Goal: Information Seeking & Learning: Learn about a topic

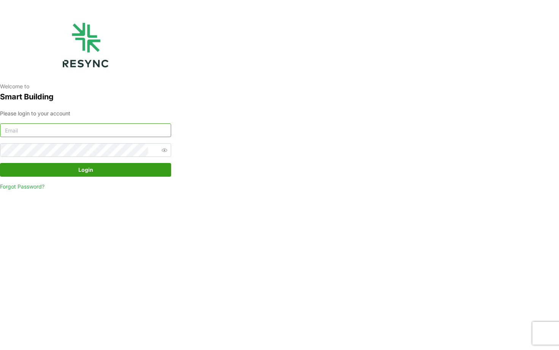
type input "[EMAIL_ADDRESS][DOMAIN_NAME]"
click at [85, 173] on span "Login" at bounding box center [85, 169] width 15 height 13
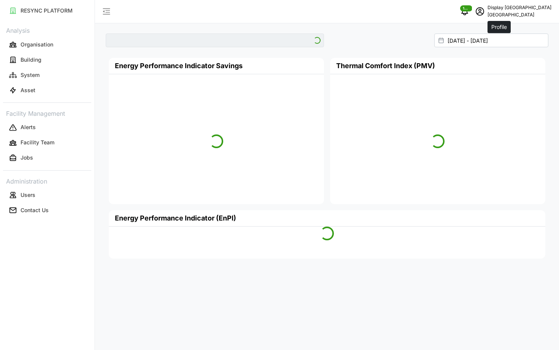
click at [485, 14] on icon "schedule" at bounding box center [480, 11] width 9 height 9
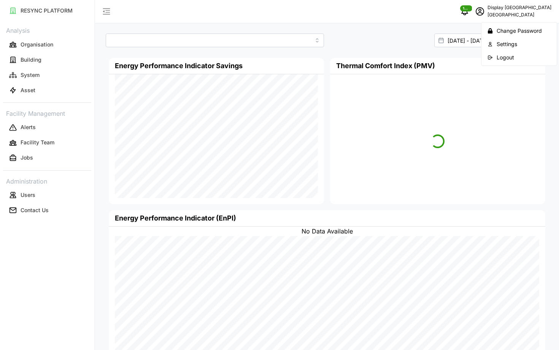
click at [498, 61] on div "Logout" at bounding box center [524, 57] width 54 height 8
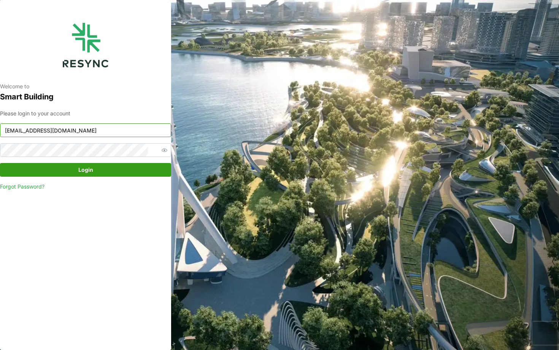
click at [68, 134] on input "[EMAIL_ADDRESS][DOMAIN_NAME]" at bounding box center [85, 130] width 171 height 14
type input "[EMAIL_ADDRESS][DOMAIN_NAME]"
click at [113, 170] on span "Login" at bounding box center [85, 169] width 157 height 13
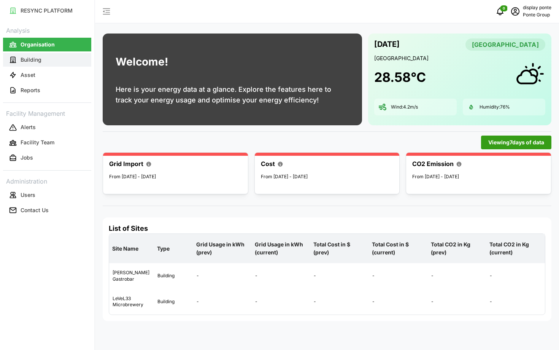
click at [43, 59] on button "Building" at bounding box center [47, 60] width 88 height 14
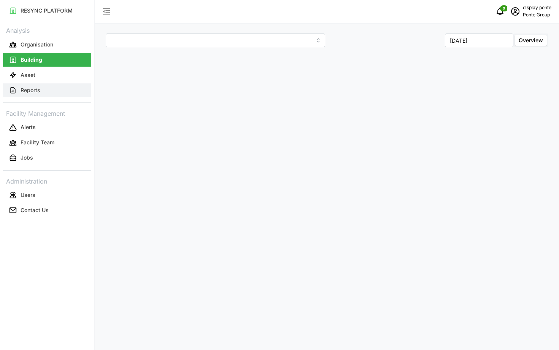
type input "Erwin's Gastrobar"
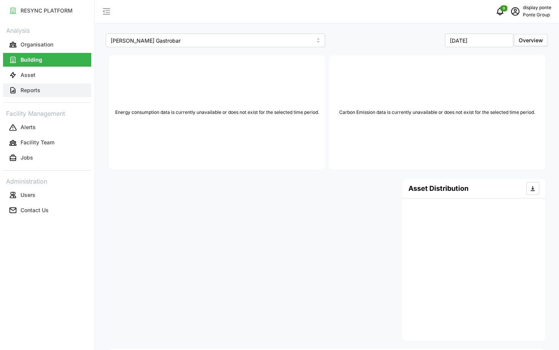
click at [57, 91] on button "Reports" at bounding box center [47, 90] width 88 height 14
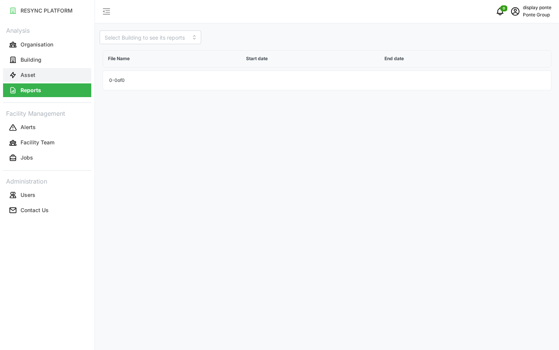
click at [51, 75] on button "Asset" at bounding box center [47, 75] width 88 height 14
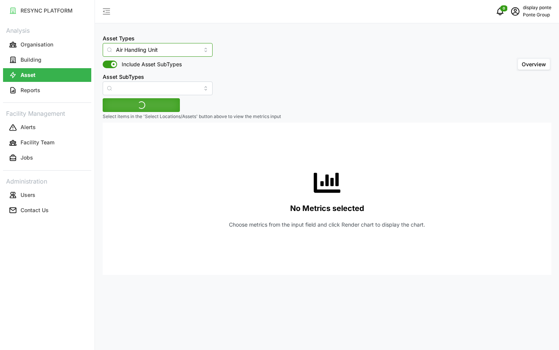
click at [151, 55] on input "Air Handling Unit" at bounding box center [158, 50] width 110 height 14
click at [244, 97] on div "Asset Types Air Handling Unit Include Asset SubTypes Asset SubTypes Overview Se…" at bounding box center [327, 175] width 464 height 350
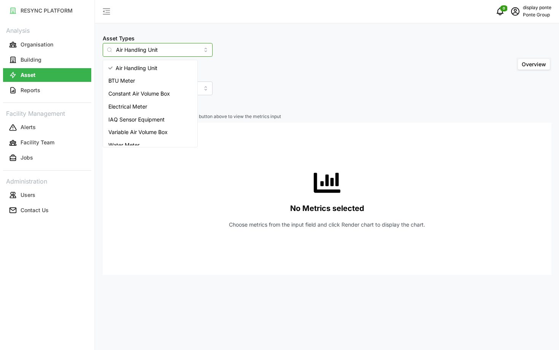
click at [151, 55] on input "Air Handling Unit" at bounding box center [158, 50] width 110 height 14
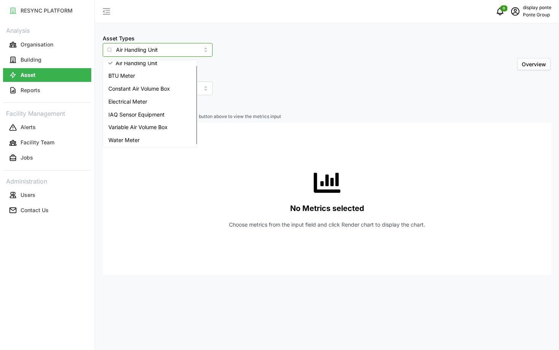
scroll to position [5, 0]
click at [159, 111] on span "IAQ Sensor Equipment" at bounding box center [136, 114] width 56 height 8
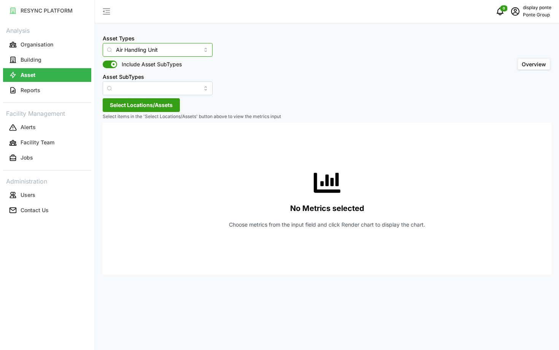
type input "IAQ Sensor Equipment"
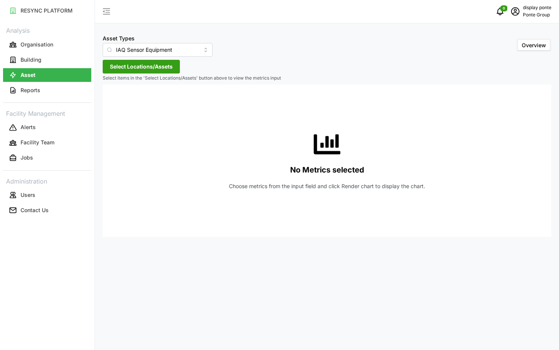
click at [125, 73] on span "Select Locations/Assets" at bounding box center [141, 66] width 63 height 13
click at [114, 100] on icon at bounding box center [113, 101] width 6 height 6
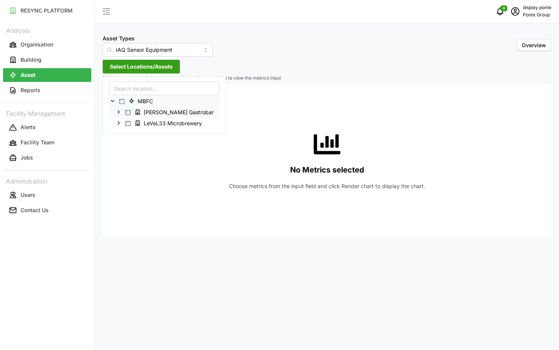
click at [127, 111] on span "Select Erwin's Gastrobar" at bounding box center [128, 112] width 5 height 5
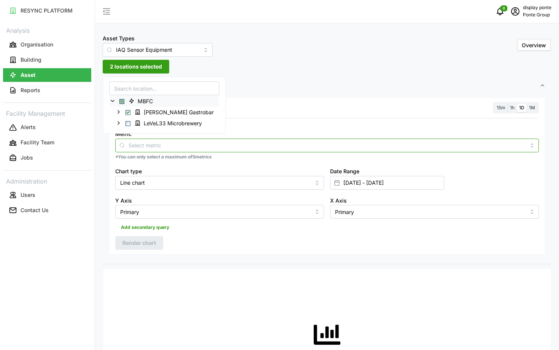
click at [317, 148] on input "Metric" at bounding box center [327, 145] width 397 height 8
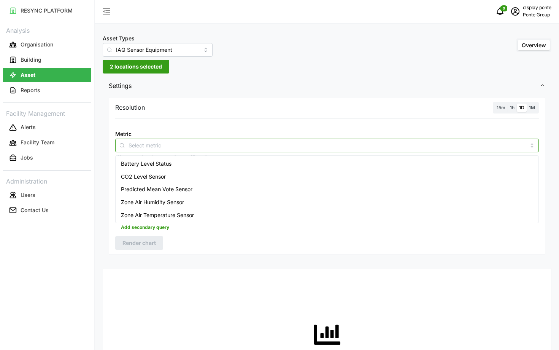
click at [317, 167] on div "Battery Level Status" at bounding box center [327, 163] width 420 height 13
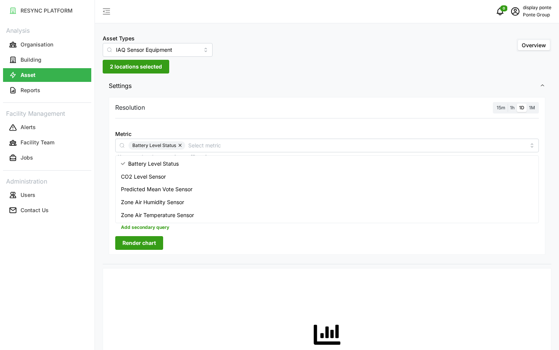
click at [441, 259] on div "Resolution 15m 1h 1D 1M Metric Battery Level Status *You can only select a maxi…" at bounding box center [327, 179] width 449 height 169
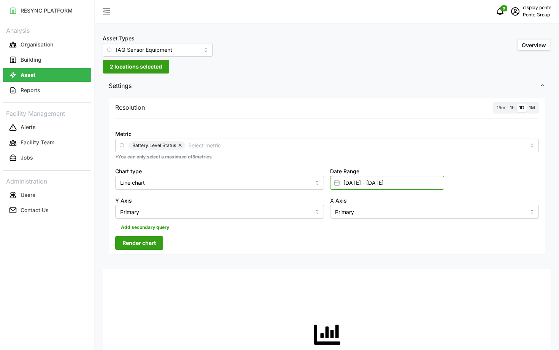
click at [389, 179] on input "01 Sep 2025 - 01 Sep 2025" at bounding box center [387, 183] width 114 height 14
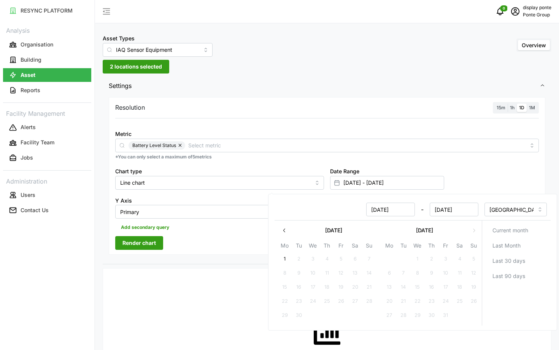
click at [284, 229] on icon "button" at bounding box center [284, 230] width 2 height 4
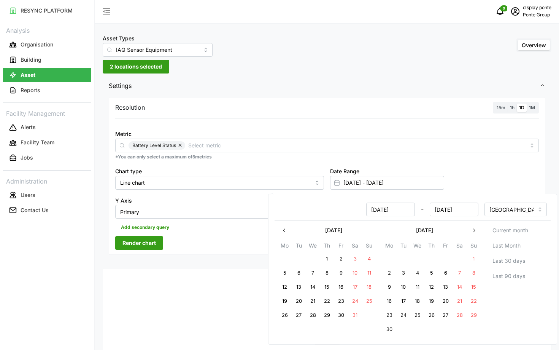
click at [284, 229] on icon "button" at bounding box center [284, 230] width 2 height 4
click at [344, 255] on button "1" at bounding box center [341, 259] width 14 height 14
type input "01 Nov 2024 - 01 Sep 2025"
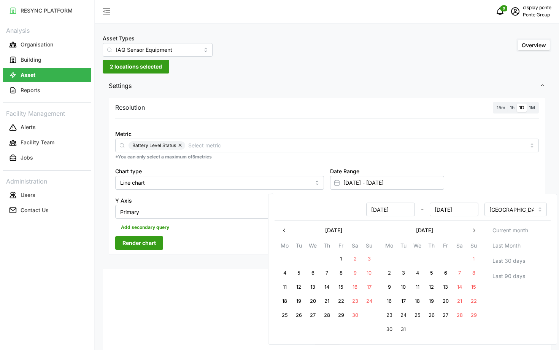
type input "01 Nov 2024"
click at [368, 259] on button "3" at bounding box center [370, 259] width 14 height 14
type input "01 Nov 2024 - 03 Nov 2024"
type input "03 Nov 2024"
click at [189, 244] on div "Resolution 15m 1h 1D 1M Metric Battery Level Status *You can only select a maxi…" at bounding box center [327, 176] width 437 height 158
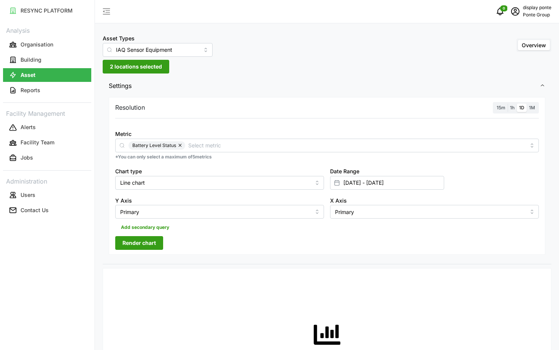
click at [149, 236] on div "Resolution 15m 1h 1D 1M Metric Battery Level Status *You can only select a maxi…" at bounding box center [327, 176] width 437 height 158
click at [151, 244] on span "Render chart" at bounding box center [139, 242] width 33 height 13
click at [201, 152] on div "Metric Battery Level Status *You can only select a maximum of 5 metrics" at bounding box center [327, 144] width 430 height 37
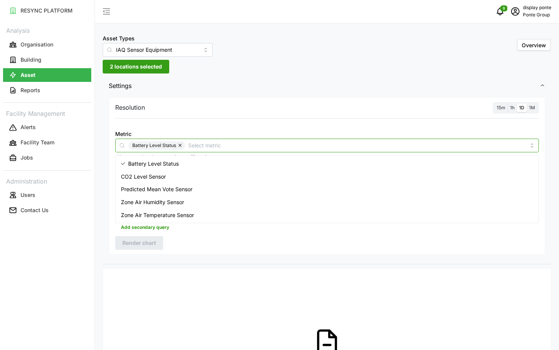
click at [192, 146] on input "Metric" at bounding box center [356, 145] width 337 height 8
click at [177, 250] on div "Resolution 15m 1h 1D 1M Metric Battery Level Status *You can only select a maxi…" at bounding box center [327, 176] width 437 height 158
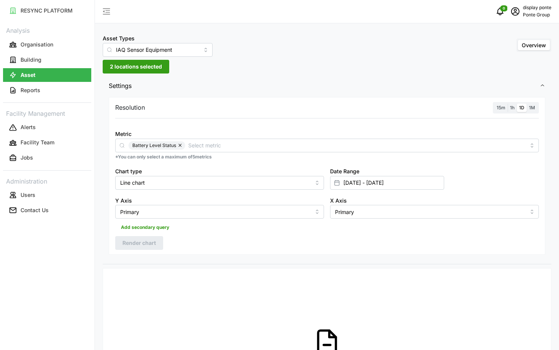
click at [504, 111] on label "15m" at bounding box center [501, 107] width 13 height 9
click at [495, 103] on input "15m" at bounding box center [495, 103] width 0 height 0
click at [158, 242] on button "Render chart" at bounding box center [139, 243] width 48 height 14
click at [282, 142] on input "Metric" at bounding box center [356, 145] width 337 height 8
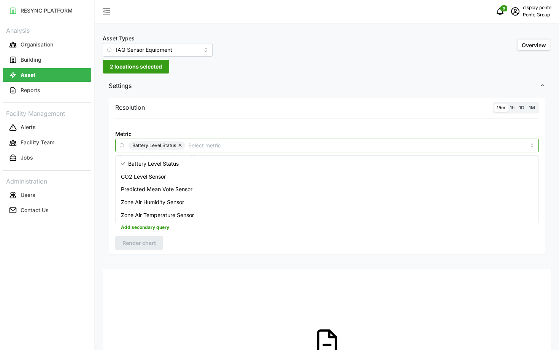
click at [228, 196] on div "Zone Air Humidity Sensor" at bounding box center [327, 202] width 420 height 13
click at [178, 144] on button "button" at bounding box center [180, 145] width 9 height 8
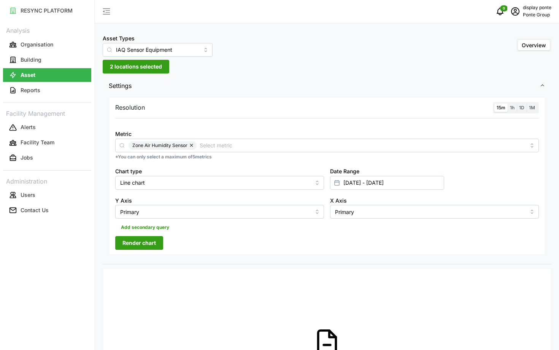
click at [361, 304] on div "No data available for these metric(s)" at bounding box center [327, 350] width 436 height 152
click at [374, 186] on input "01 Nov 2024 - 03 Nov 2024" at bounding box center [387, 183] width 114 height 14
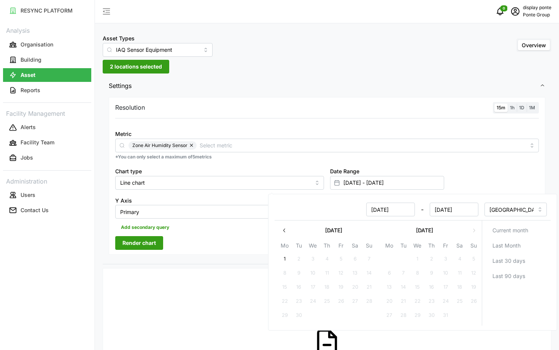
click at [291, 232] on button "September 2025" at bounding box center [333, 230] width 85 height 14
click at [287, 232] on icon "button" at bounding box center [285, 230] width 6 height 6
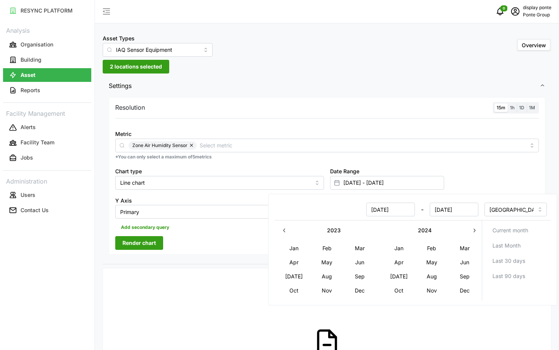
click at [287, 232] on icon "button" at bounding box center [285, 230] width 6 height 6
click at [474, 232] on icon "button" at bounding box center [474, 230] width 6 height 6
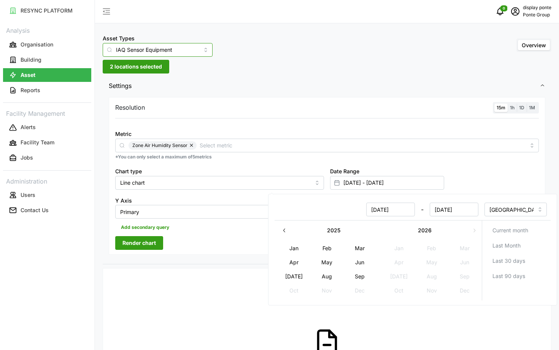
click at [140, 49] on input "IAQ Sensor Equipment" at bounding box center [158, 50] width 110 height 14
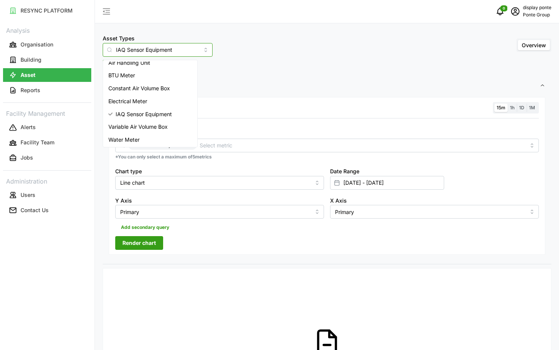
click at [134, 101] on span "Electrical Meter" at bounding box center [127, 101] width 39 height 8
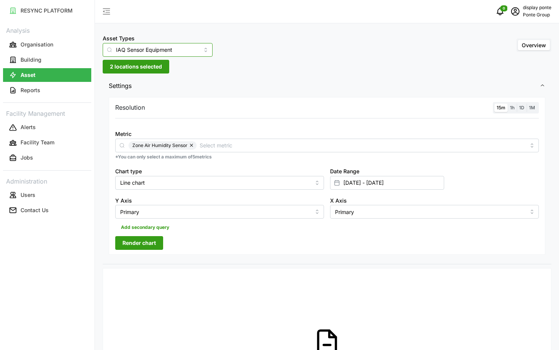
type input "Electrical Meter"
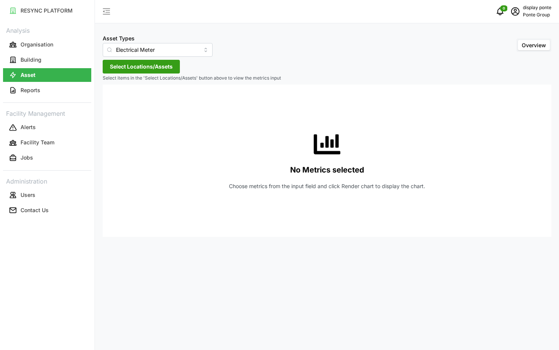
click at [149, 64] on span "Select Locations/Assets" at bounding box center [141, 66] width 63 height 13
click at [119, 100] on span "Select MBFC" at bounding box center [121, 101] width 5 height 5
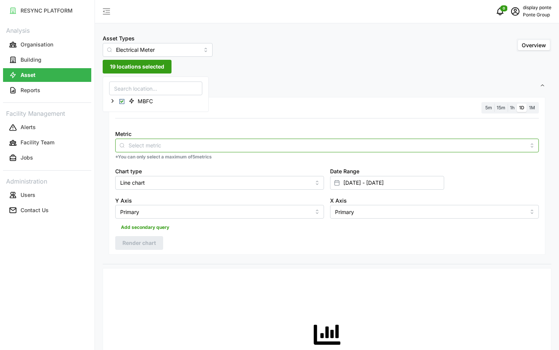
click at [173, 150] on div at bounding box center [327, 145] width 424 height 14
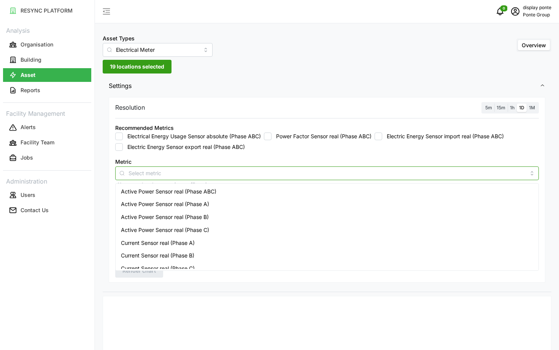
click at [166, 192] on span "Active Power Sensor real (Phase ABC)" at bounding box center [169, 191] width 96 height 8
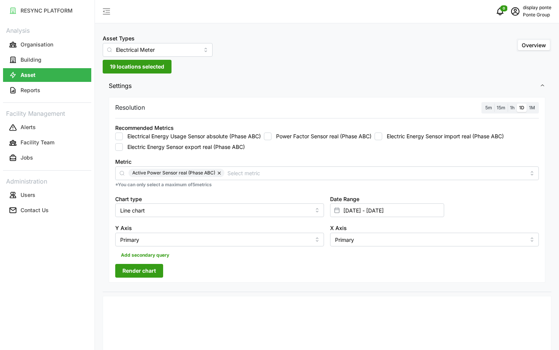
click at [483, 104] on div "5m" at bounding box center [488, 107] width 11 height 9
click at [489, 113] on div "5m 15m 1h 1D 1M" at bounding box center [510, 108] width 57 height 12
click at [489, 110] on span "5m" at bounding box center [488, 108] width 7 height 6
click at [483, 103] on input "5m" at bounding box center [483, 103] width 0 height 0
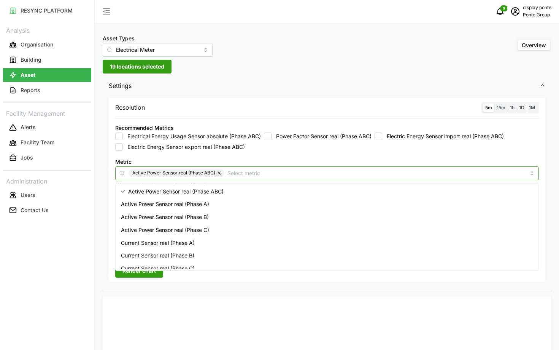
click at [308, 177] on div "Active Power Sensor real (Phase ABC)" at bounding box center [327, 173] width 424 height 14
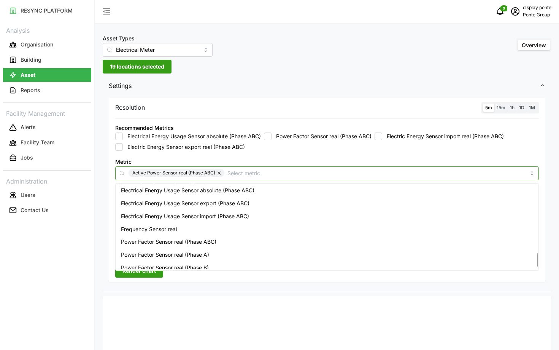
scroll to position [442, 0]
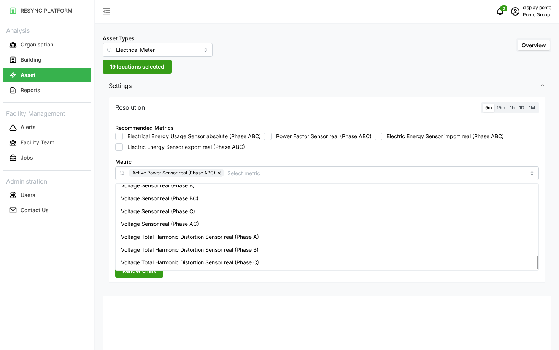
click at [67, 299] on div "RESYNC PLATFORM Analysis Organisation Building Asset Reports Facility Managemen…" at bounding box center [47, 175] width 94 height 350
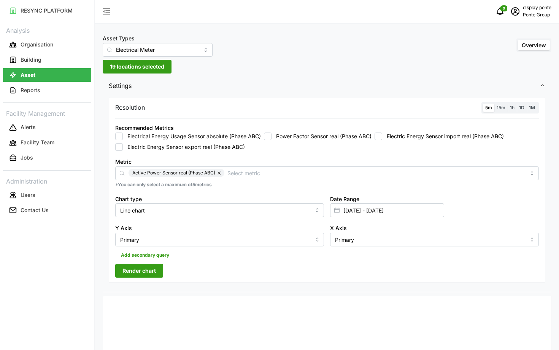
click at [67, 299] on div "RESYNC PLATFORM Analysis Organisation Building Asset Reports Facility Managemen…" at bounding box center [47, 175] width 94 height 350
click at [135, 277] on button "Render chart" at bounding box center [139, 271] width 48 height 14
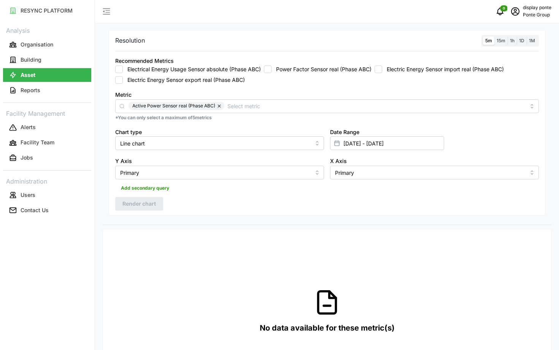
scroll to position [0, 0]
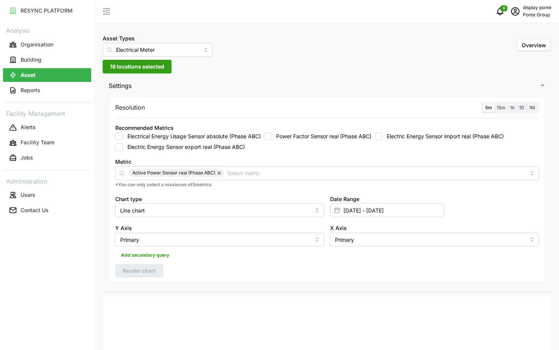
click at [403, 219] on div "Date Range 01 Nov 2024 - 03 Nov 2024" at bounding box center [434, 205] width 215 height 29
click at [389, 214] on input "01 Nov 2024 - 03 Nov 2024" at bounding box center [387, 210] width 114 height 14
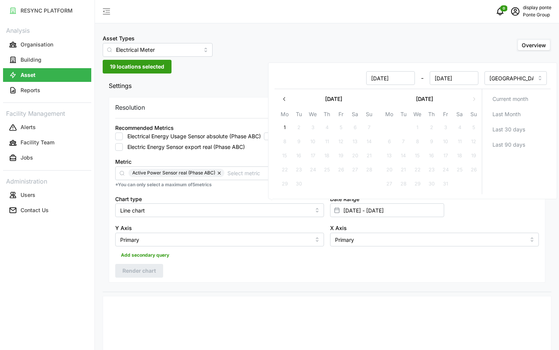
click at [285, 99] on icon "button" at bounding box center [285, 99] width 6 height 6
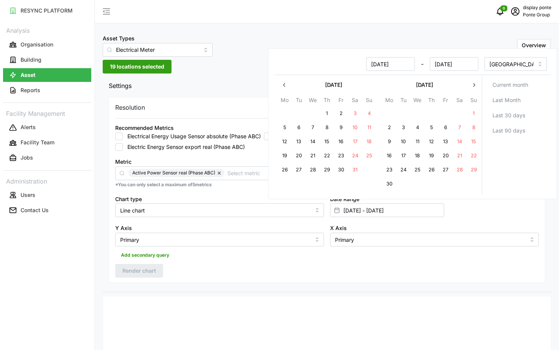
click at [393, 129] on button "2" at bounding box center [390, 128] width 14 height 14
type input "03 Nov 2024 - 02 Jun 2025"
type input "03 Nov 2024"
type input "02 Jun 2025"
click at [426, 127] on button "5" at bounding box center [432, 128] width 14 height 14
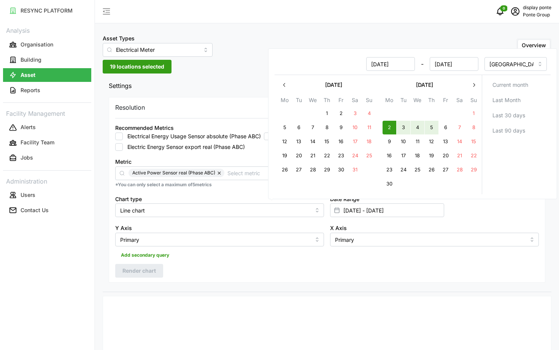
type input "02 Jun 2025 - 05 Jun 2025"
type input "02 Jun 2025"
type input "05 Jun 2025"
click at [256, 278] on div "Resolution 5m 15m 1h 1D 1M Recommended Metrics Electrical Energy Usage Sensor a…" at bounding box center [327, 190] width 437 height 186
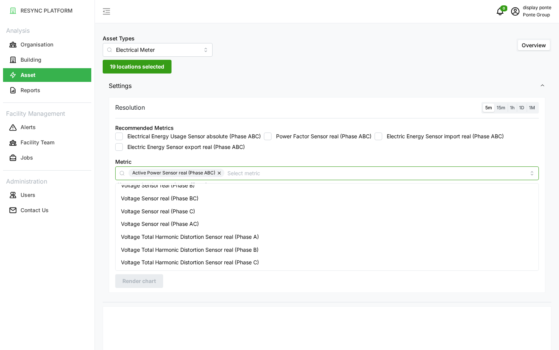
click at [266, 175] on input "Metric" at bounding box center [377, 173] width 298 height 8
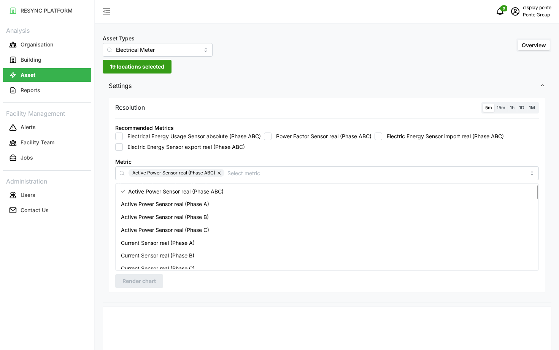
click at [93, 259] on div "RESYNC PLATFORM Analysis Organisation Building Asset Reports Facility Managemen…" at bounding box center [47, 175] width 94 height 350
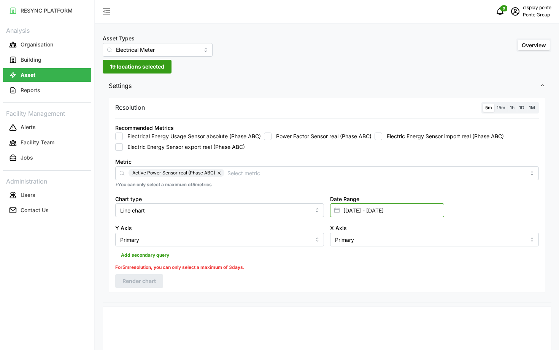
click at [381, 213] on input "02 Jun 2025 - 05 Jun 2025" at bounding box center [387, 210] width 114 height 14
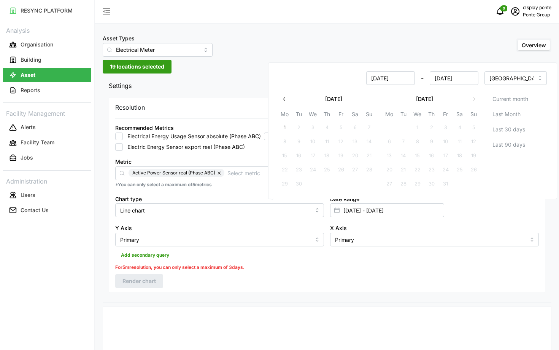
click at [285, 100] on icon "button" at bounding box center [284, 99] width 2 height 4
click at [440, 126] on button "1" at bounding box center [446, 128] width 14 height 14
type input "05 Jun 2025 - 01 Aug 2025"
type input "05 Jun 2025"
type input "01 Aug 2025"
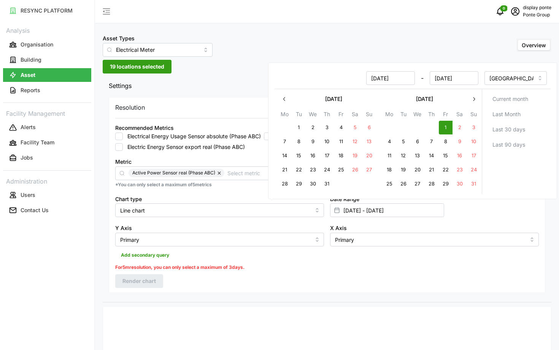
click at [447, 127] on button "1" at bounding box center [446, 128] width 14 height 14
type input "01 Aug 2025 - 01 Aug 2025"
type input "01 Aug 2025"
click at [447, 127] on button "1" at bounding box center [446, 128] width 14 height 14
click at [368, 256] on div "Add secondary query" at bounding box center [327, 253] width 424 height 14
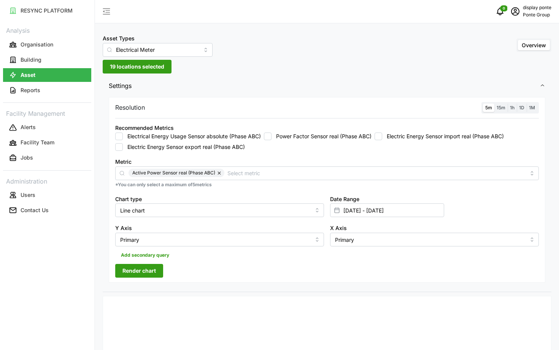
click at [126, 276] on span "Render chart" at bounding box center [139, 270] width 33 height 13
click at [404, 218] on div "Date Range 01 Aug 2025 - 01 Aug 2025" at bounding box center [434, 205] width 215 height 29
click at [390, 213] on input "01 Aug 2025 - 01 Aug 2025" at bounding box center [387, 210] width 114 height 14
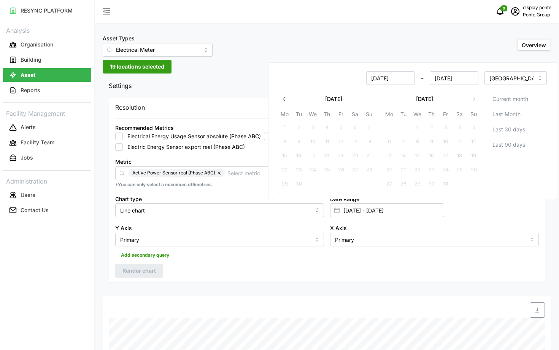
click at [283, 127] on button "1" at bounding box center [285, 128] width 14 height 14
type input "01 Aug 2025 - 01 Sep 2025"
type input "01 Sep 2025"
click at [283, 127] on button "1" at bounding box center [285, 128] width 14 height 14
type input "01 Sep 2025 - 01 Sep 2025"
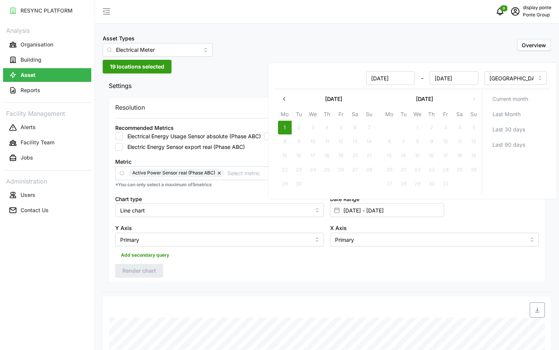
type input "01 Sep 2025"
click at [205, 278] on div "Resolution 5m 15m 1h 1D 1M Recommended Metrics Electrical Energy Usage Sensor a…" at bounding box center [327, 190] width 437 height 186
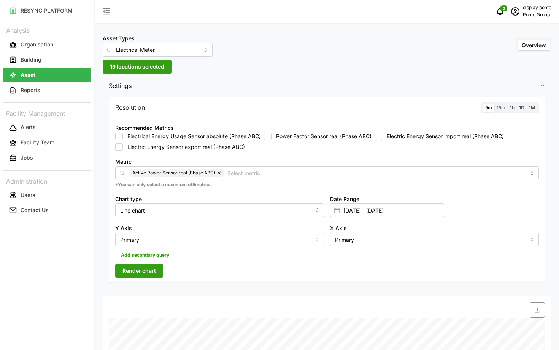
click at [153, 276] on span "Render chart" at bounding box center [139, 270] width 33 height 13
click at [377, 211] on input "01 Sep 2025 - 01 Sep 2025" at bounding box center [387, 210] width 114 height 14
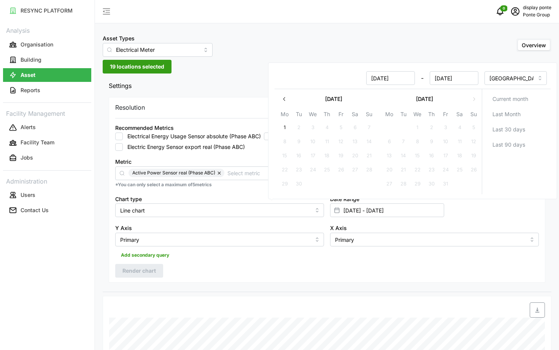
click at [283, 104] on button "button" at bounding box center [285, 99] width 14 height 14
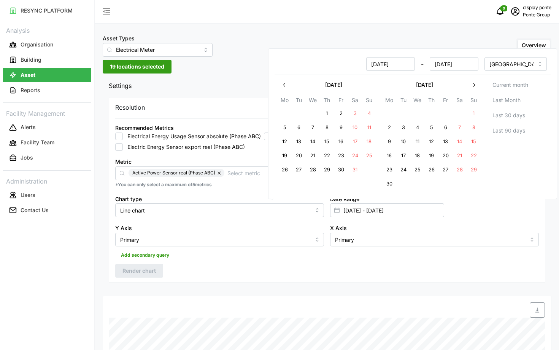
click at [389, 129] on button "2" at bounding box center [390, 128] width 14 height 14
type input "02 Jun 2025 - 01 Sep 2025"
type input "02 Jun 2025"
click at [389, 129] on button "2" at bounding box center [390, 128] width 14 height 14
type input "02 Jun 2025 - 02 Jun 2025"
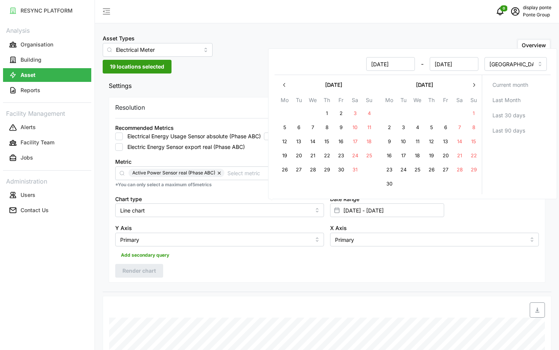
type input "02 Jun 2025"
click at [188, 293] on div "Settings Resolution 5m 15m 1h 1D 1M Recommended Metrics Electrical Energy Usage…" at bounding box center [327, 336] width 449 height 521
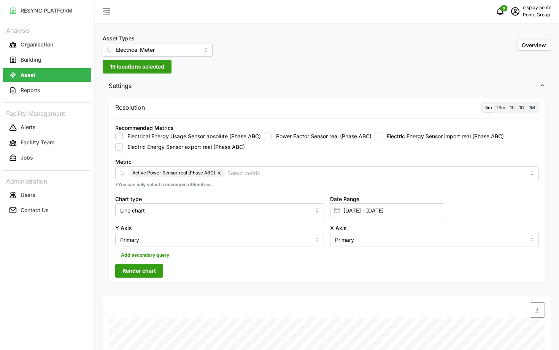
click at [153, 279] on div "Resolution 5m 15m 1h 1D 1M Recommended Metrics Electrical Energy Usage Sensor a…" at bounding box center [327, 190] width 437 height 186
click at [134, 273] on span "Render chart" at bounding box center [139, 270] width 33 height 13
